Goal: Task Accomplishment & Management: Manage account settings

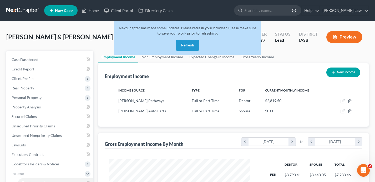
scroll to position [94, 152]
click at [193, 47] on button "Refresh" at bounding box center [187, 45] width 23 height 11
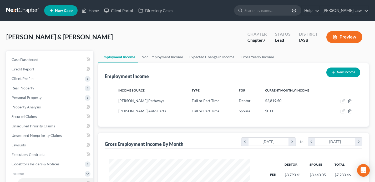
scroll to position [94, 152]
click at [52, 90] on span "Real Property" at bounding box center [50, 87] width 86 height 9
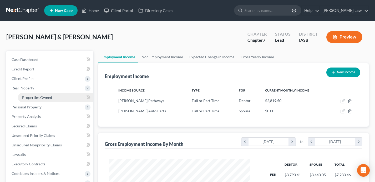
click at [53, 96] on link "Properties Owned" at bounding box center [55, 97] width 75 height 9
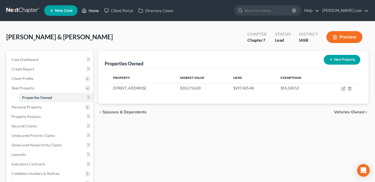
click at [97, 11] on link "Home" at bounding box center [90, 10] width 22 height 9
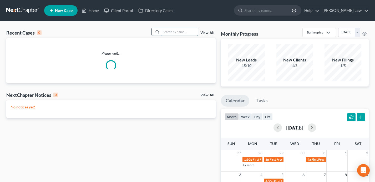
click at [183, 34] on input "search" at bounding box center [179, 32] width 37 height 8
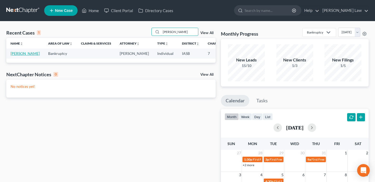
type input "[PERSON_NAME]"
click at [14, 56] on link "[PERSON_NAME]" at bounding box center [25, 53] width 29 height 4
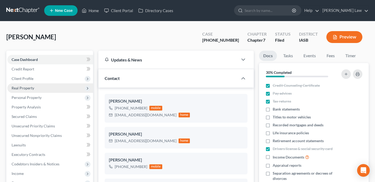
scroll to position [185, 0]
click at [49, 86] on span "Real Property" at bounding box center [50, 87] width 86 height 9
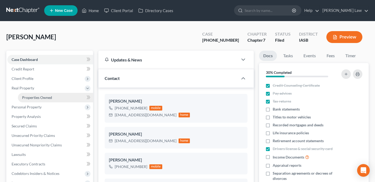
click at [49, 97] on span "Properties Owned" at bounding box center [37, 97] width 30 height 4
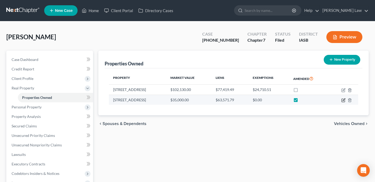
click at [344, 101] on icon "button" at bounding box center [344, 100] width 4 height 4
select select "14"
select select "0"
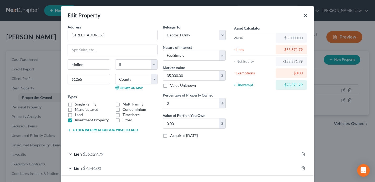
click at [306, 15] on button "×" at bounding box center [306, 15] width 4 height 6
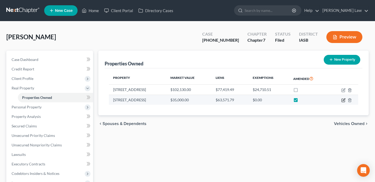
click at [344, 101] on icon "button" at bounding box center [344, 100] width 4 height 4
select select "14"
select select "80"
select select "0"
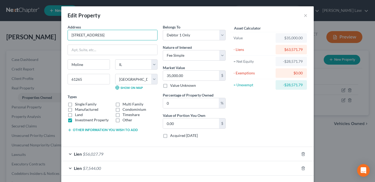
drag, startPoint x: 103, startPoint y: 34, endPoint x: 63, endPoint y: 31, distance: 39.9
click at [63, 31] on div "Address * 2419 [GEOGRAPHIC_DATA] [GEOGRAPHIC_DATA] [US_STATE][GEOGRAPHIC_DATA] …" at bounding box center [187, 102] width 253 height 156
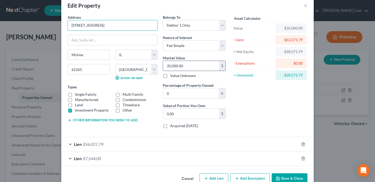
scroll to position [22, 0]
